Goal: Task Accomplishment & Management: Manage account settings

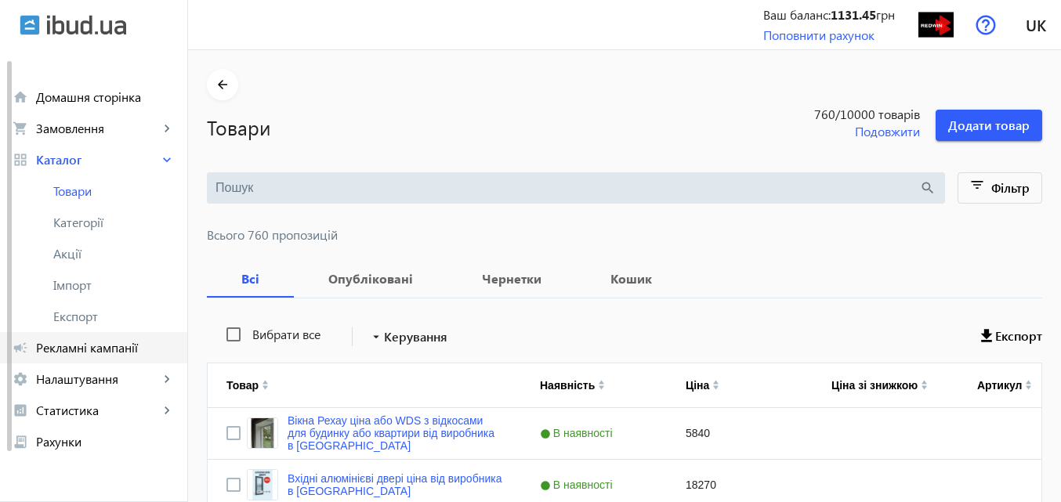
scroll to position [6, 0]
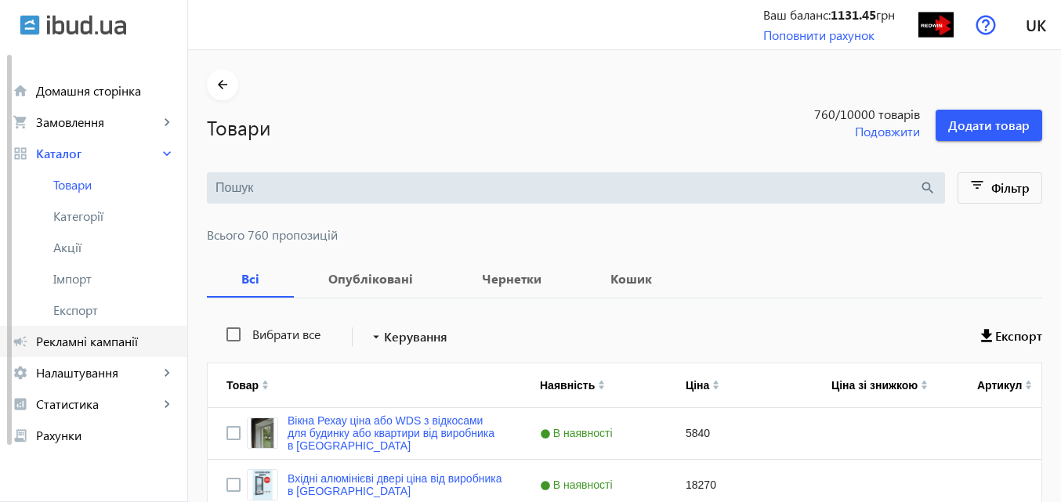
click at [125, 343] on span "Рекламні кампанії" at bounding box center [105, 342] width 139 height 16
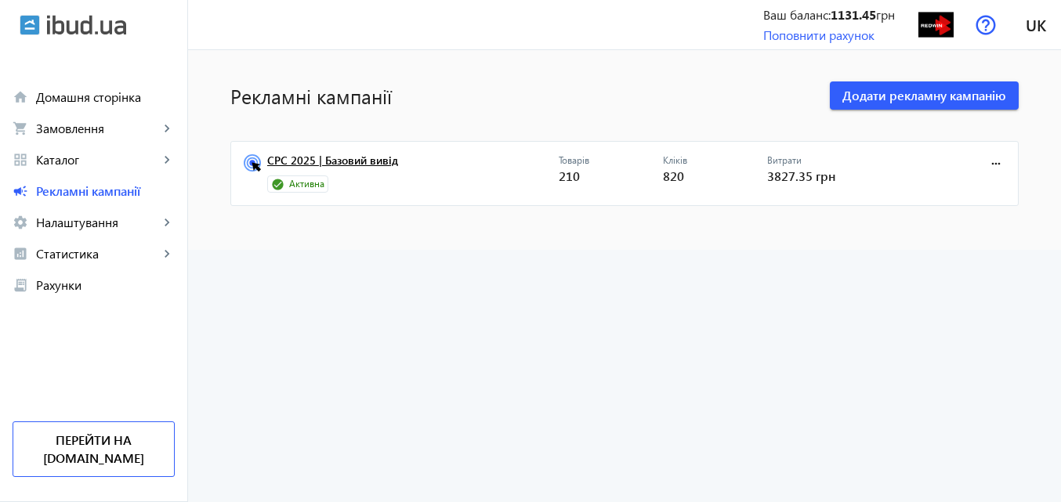
click at [368, 158] on link "CPC 2025 | Базовий вивід" at bounding box center [413, 165] width 292 height 22
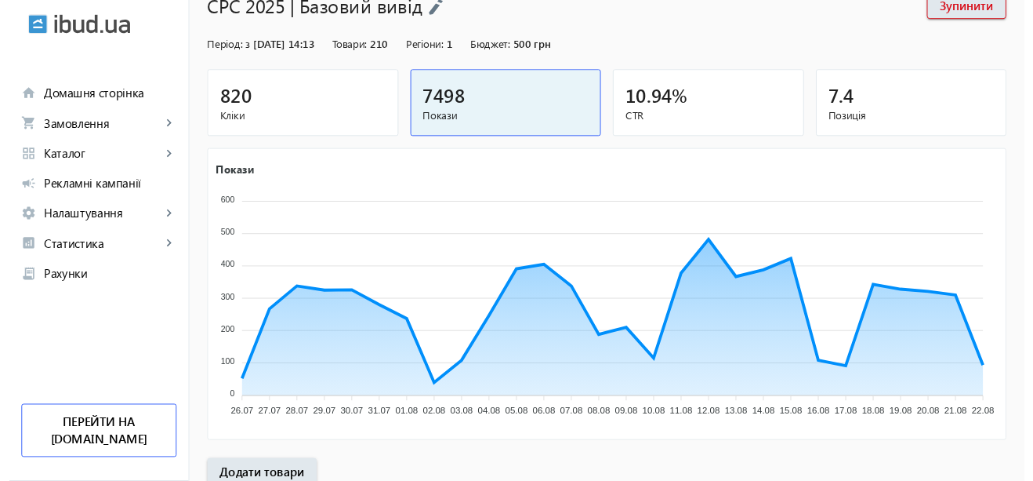
scroll to position [183, 0]
